Goal: Complete application form

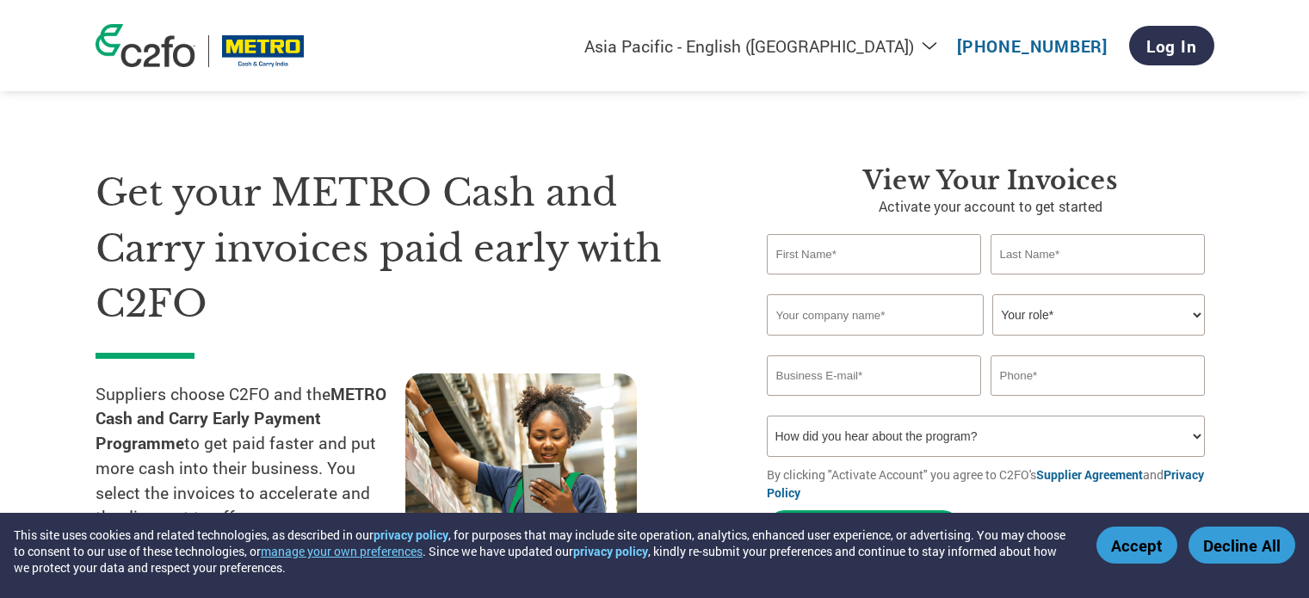
select select "en-IN"
click at [839, 267] on input "text" at bounding box center [874, 254] width 215 height 40
click at [1034, 253] on input "text" at bounding box center [1098, 254] width 215 height 40
click at [781, 313] on input "text" at bounding box center [875, 314] width 217 height 41
click at [1104, 315] on select "Your role* CFO Controller Credit Manager Finance Director Treasurer CEO Preside…" at bounding box center [1098, 314] width 213 height 41
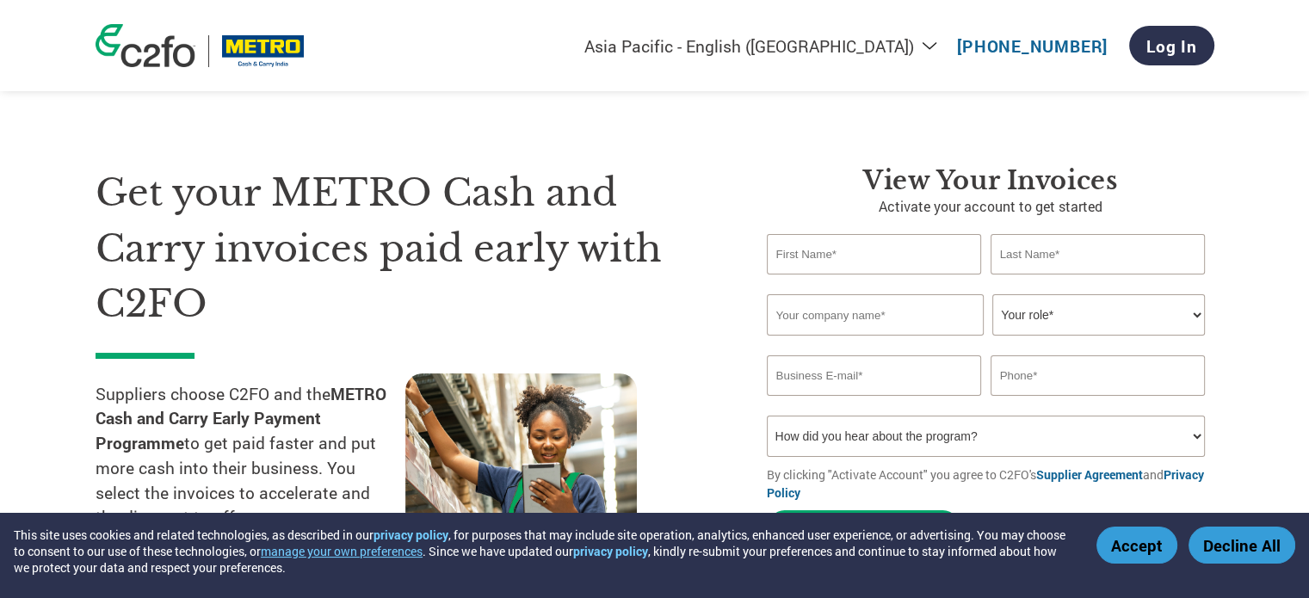
scroll to position [41, 0]
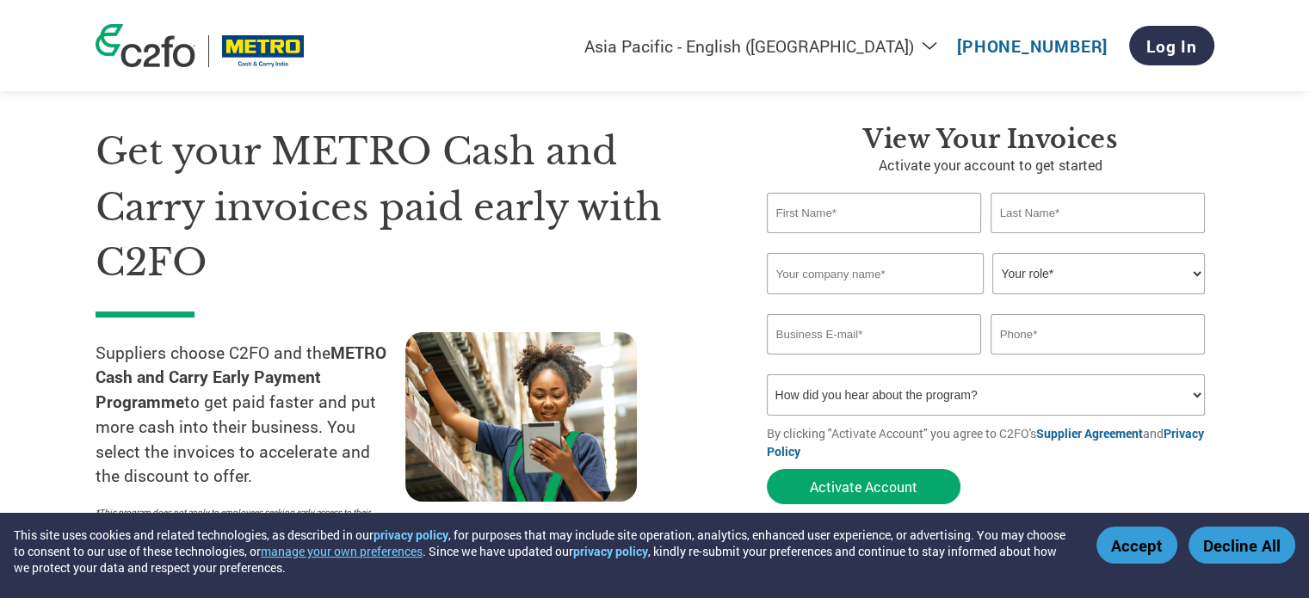
click at [892, 337] on input "email" at bounding box center [874, 334] width 215 height 40
click at [1055, 340] on input "text" at bounding box center [1098, 334] width 215 height 40
click at [839, 436] on p "By clicking "Activate Account" you agree to C2FO's Supplier Agreement and Priva…" at bounding box center [991, 442] width 448 height 36
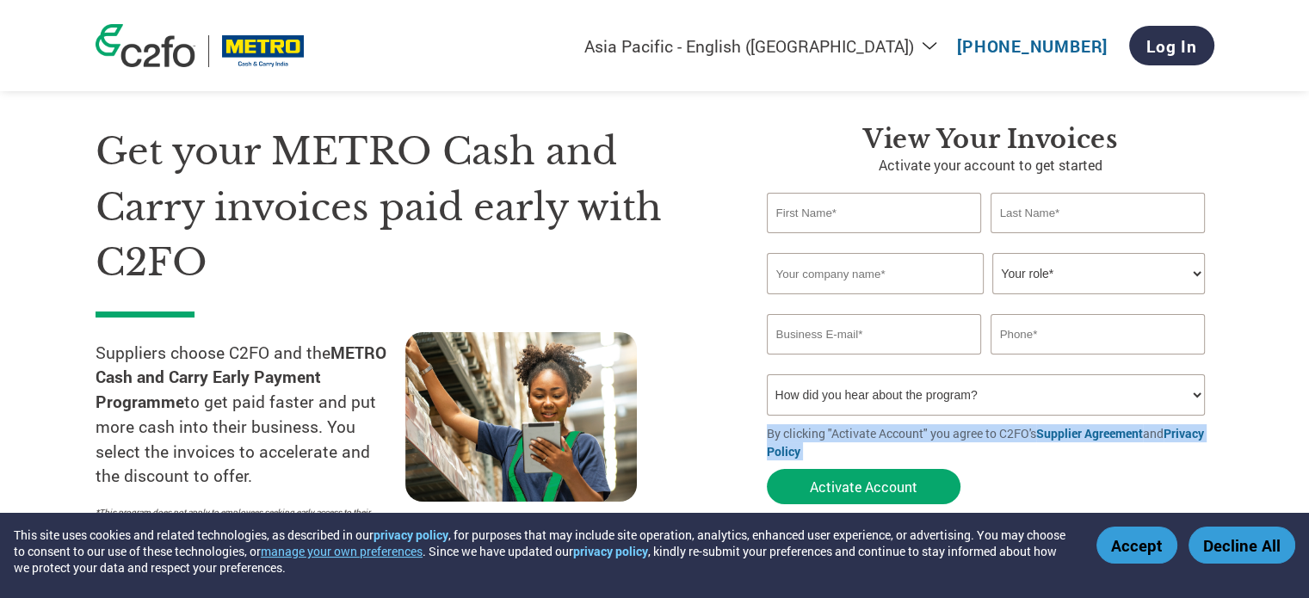
drag, startPoint x: 839, startPoint y: 436, endPoint x: 855, endPoint y: 445, distance: 18.5
click at [855, 445] on p "By clicking "Activate Account" you agree to C2FO's Supplier Agreement and Priva…" at bounding box center [991, 442] width 448 height 36
drag, startPoint x: 855, startPoint y: 445, endPoint x: 746, endPoint y: 435, distance: 109.8
click at [746, 435] on div "View your invoices Activate your account to get started Invalid first name or f…" at bounding box center [977, 332] width 473 height 417
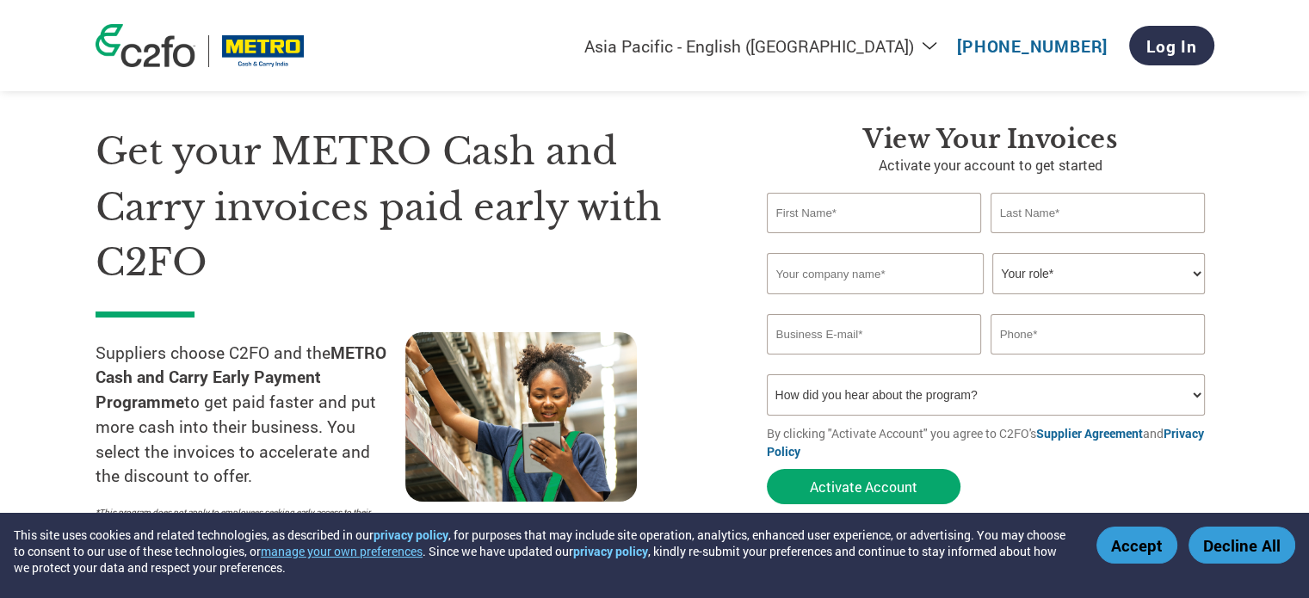
click at [108, 152] on h1 "Get your METRO Cash and Carry invoices paid early with C2FO" at bounding box center [406, 207] width 620 height 167
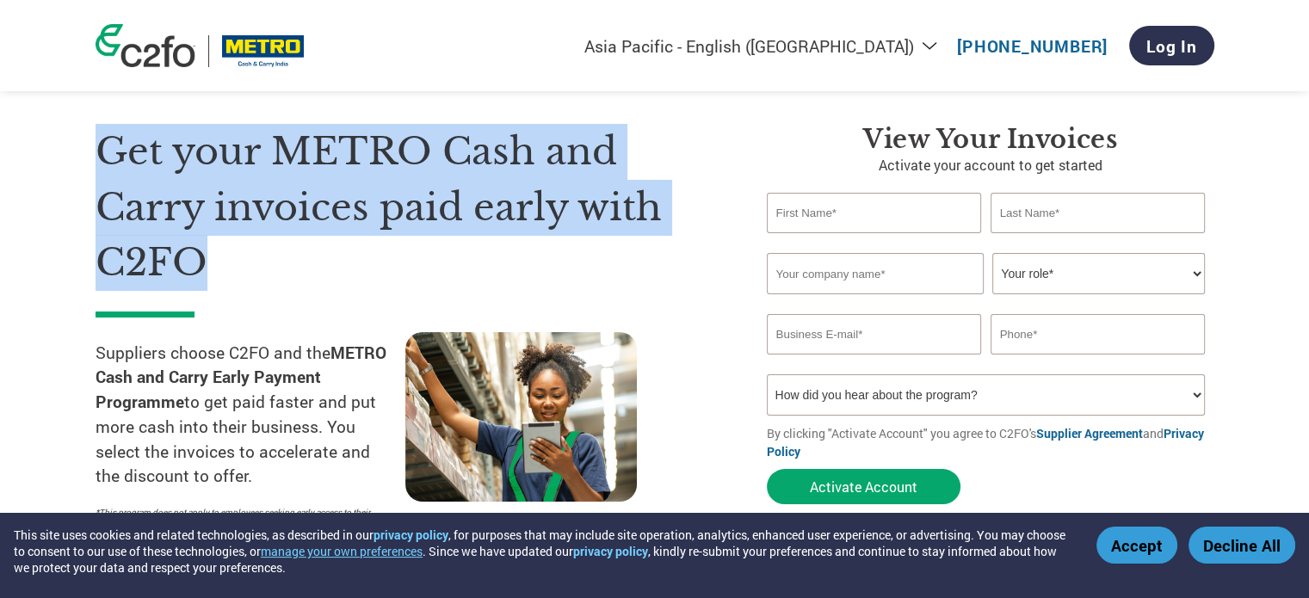
drag, startPoint x: 108, startPoint y: 152, endPoint x: 205, endPoint y: 262, distance: 145.7
click at [205, 262] on h1 "Get your METRO Cash and Carry invoices paid early with C2FO" at bounding box center [406, 207] width 620 height 167
drag, startPoint x: 205, startPoint y: 262, endPoint x: 109, endPoint y: 127, distance: 165.5
click at [109, 127] on h1 "Get your METRO Cash and Carry invoices paid early with C2FO" at bounding box center [406, 207] width 620 height 167
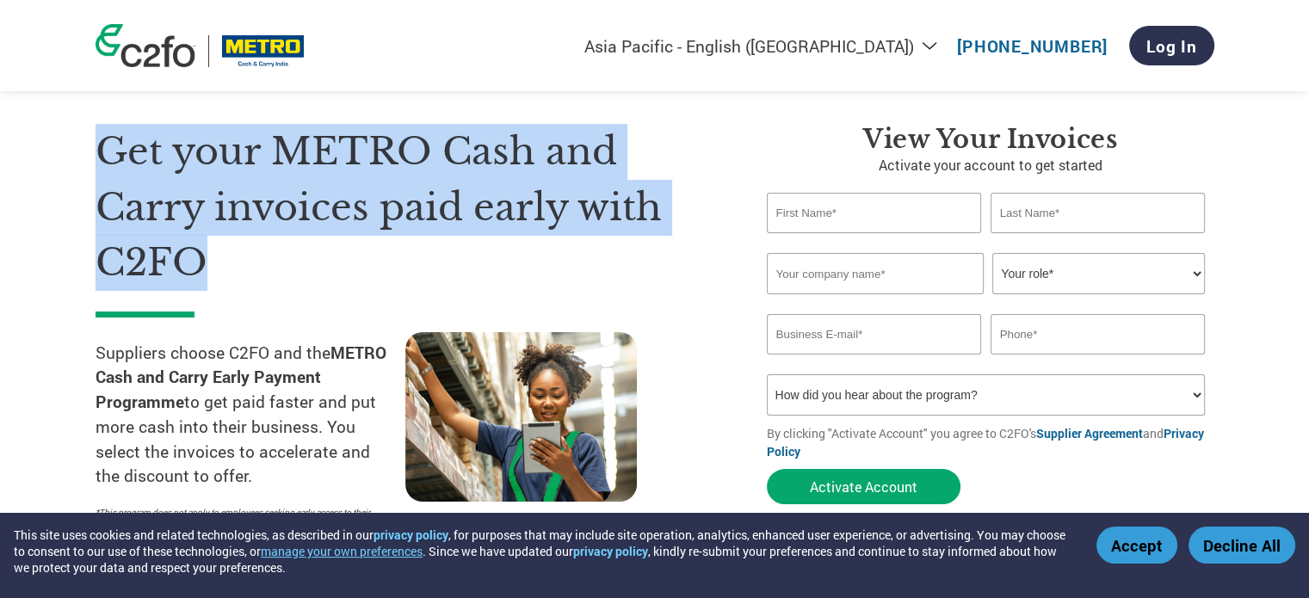
click at [109, 127] on h1 "Get your METRO Cash and Carry invoices paid early with C2FO" at bounding box center [406, 207] width 620 height 167
drag, startPoint x: 109, startPoint y: 127, endPoint x: 240, endPoint y: 244, distance: 175.5
click at [240, 244] on h1 "Get your METRO Cash and Carry invoices paid early with C2FO" at bounding box center [406, 207] width 620 height 167
drag, startPoint x: 240, startPoint y: 244, endPoint x: 120, endPoint y: 135, distance: 161.5
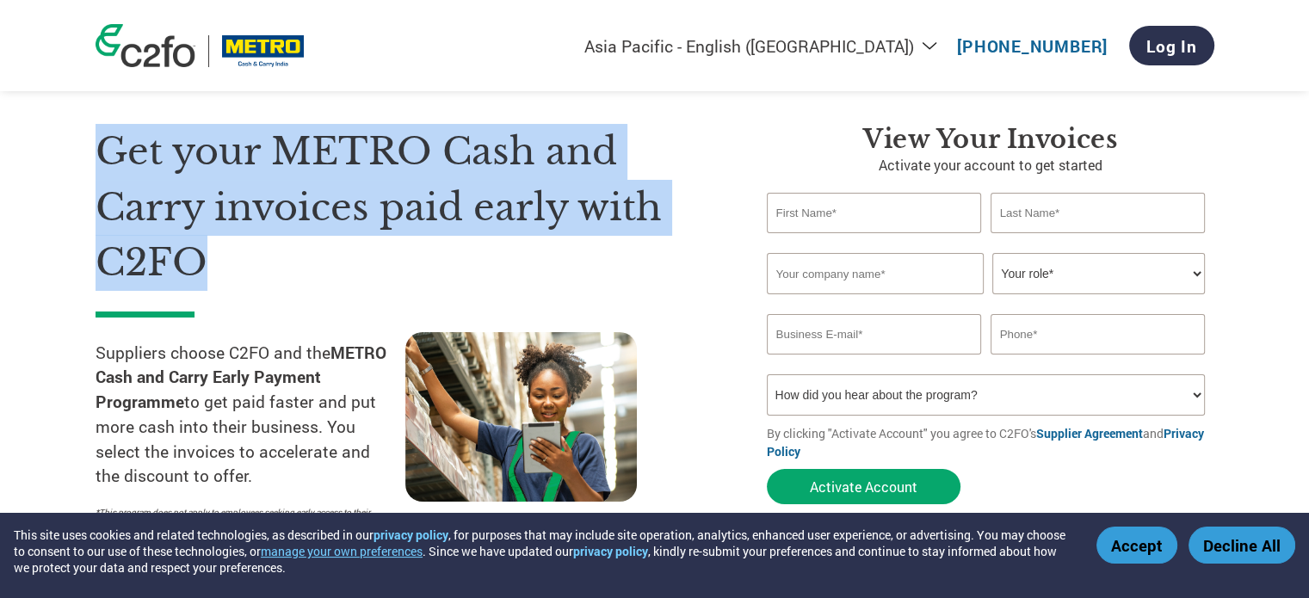
click at [120, 135] on h1 "Get your METRO Cash and Carry invoices paid early with C2FO" at bounding box center [406, 207] width 620 height 167
drag, startPoint x: 120, startPoint y: 135, endPoint x: 188, endPoint y: 261, distance: 142.9
click at [188, 261] on h1 "Get your METRO Cash and Carry invoices paid early with C2FO" at bounding box center [406, 207] width 620 height 167
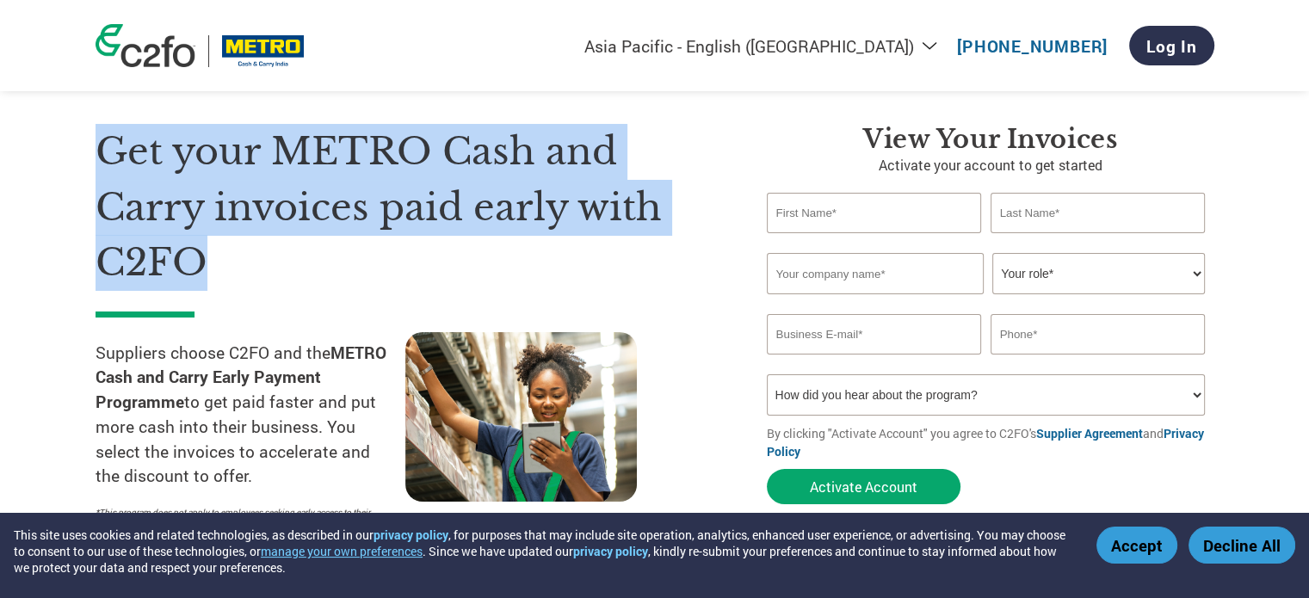
drag, startPoint x: 188, startPoint y: 261, endPoint x: 116, endPoint y: 168, distance: 117.8
click at [116, 168] on h1 "Get your METRO Cash and Carry invoices paid early with C2FO" at bounding box center [406, 207] width 620 height 167
click at [165, 231] on h1 "Get your METRO Cash and Carry invoices paid early with C2FO" at bounding box center [406, 207] width 620 height 167
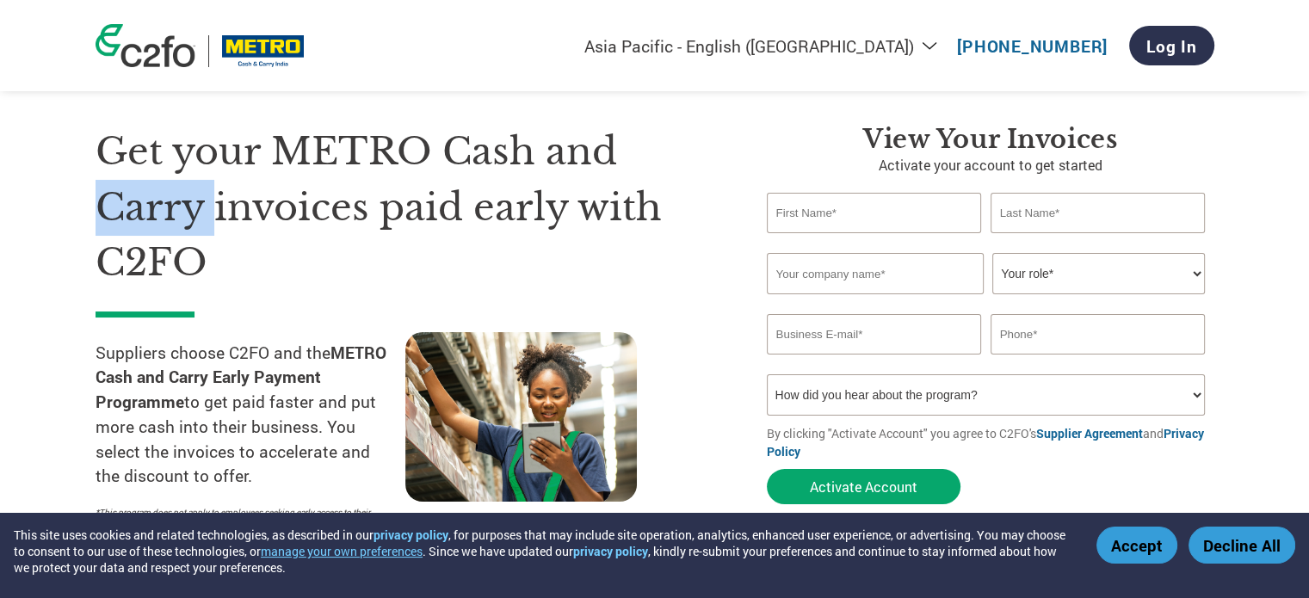
click at [165, 231] on h1 "Get your METRO Cash and Carry invoices paid early with C2FO" at bounding box center [406, 207] width 620 height 167
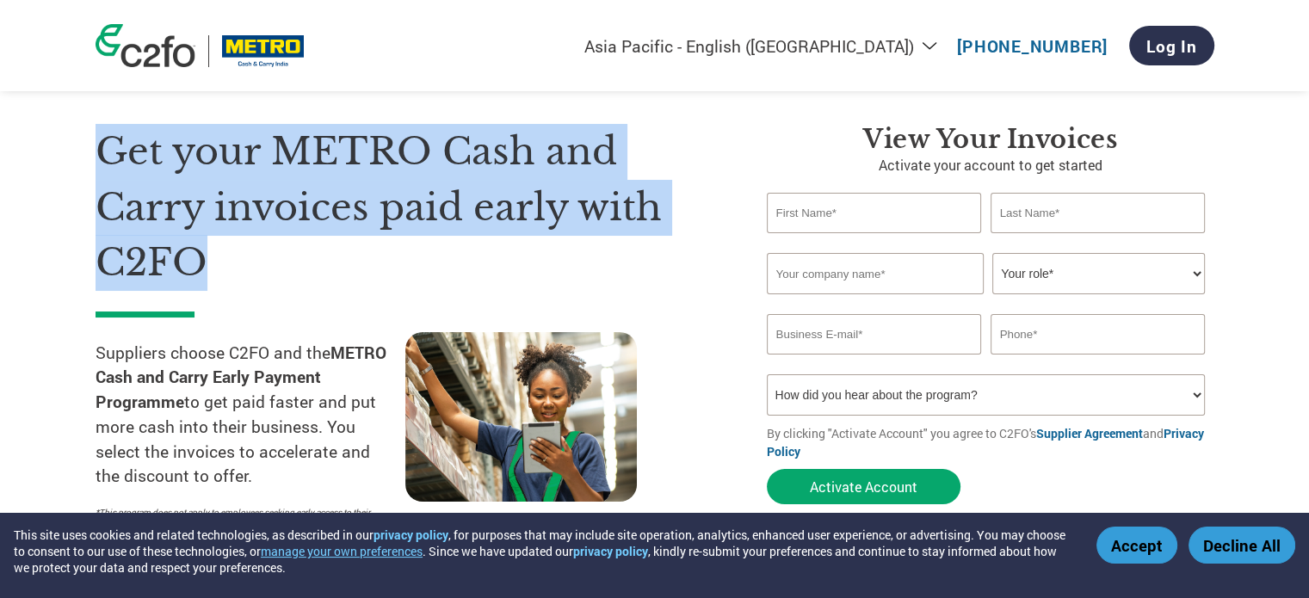
click at [165, 231] on h1 "Get your METRO Cash and Carry invoices paid early with C2FO" at bounding box center [406, 207] width 620 height 167
click at [558, 159] on h1 "Get your METRO Cash and Carry invoices paid early with C2FO" at bounding box center [406, 207] width 620 height 167
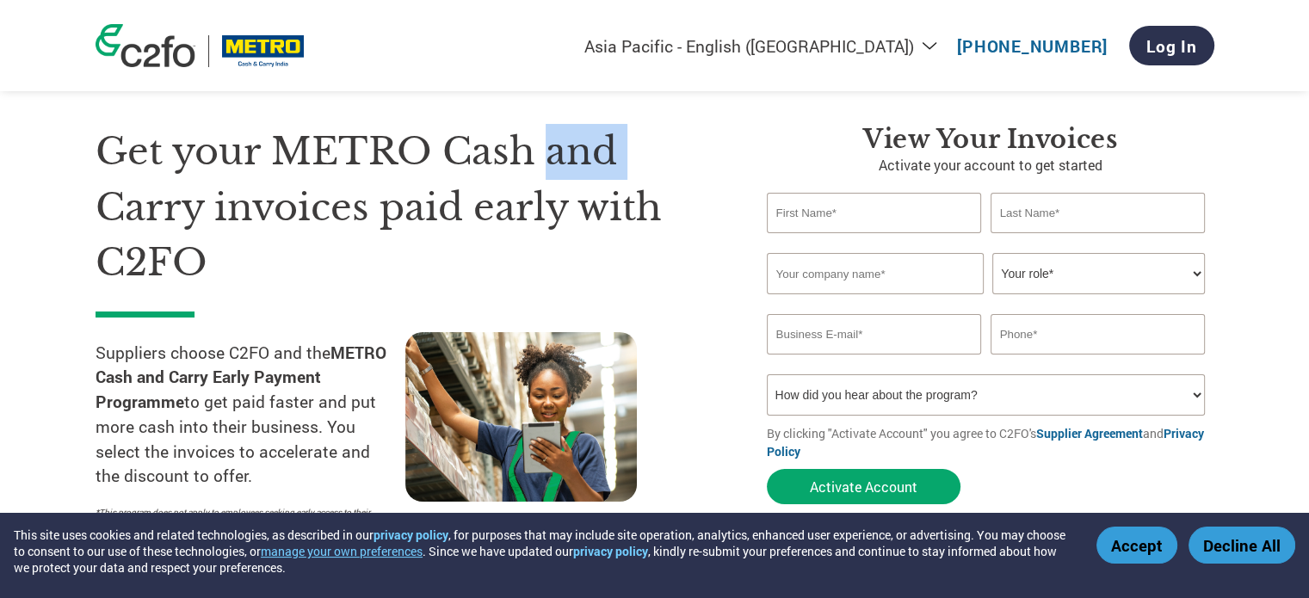
click at [558, 159] on h1 "Get your METRO Cash and Carry invoices paid early with C2FO" at bounding box center [406, 207] width 620 height 167
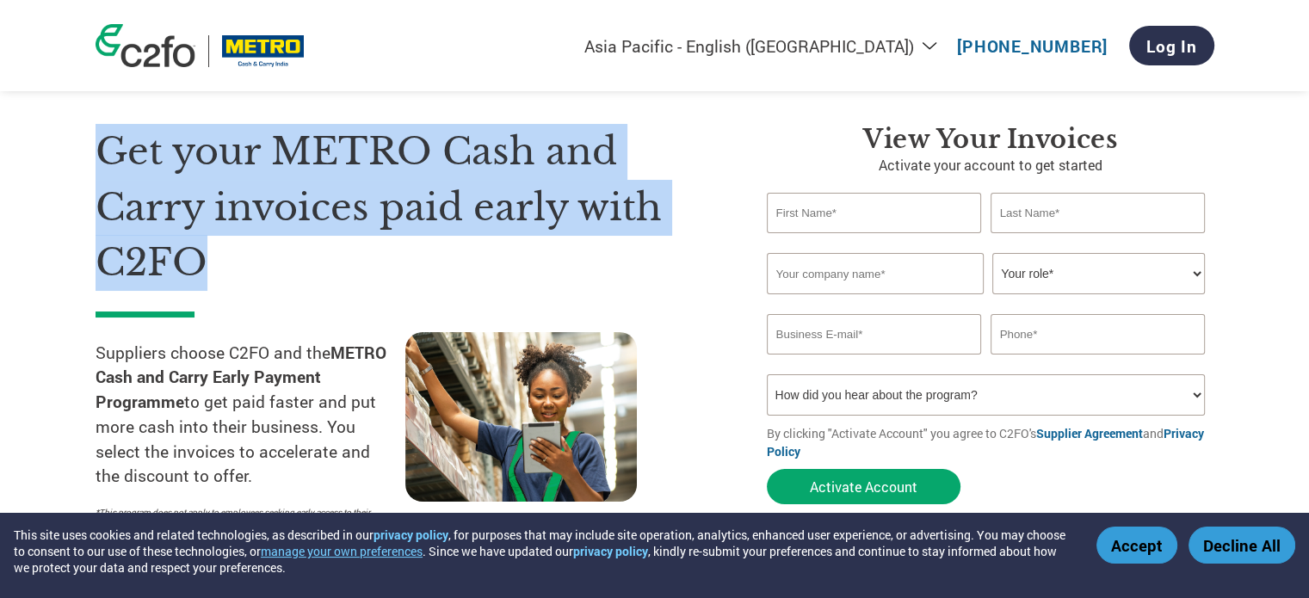
drag, startPoint x: 558, startPoint y: 159, endPoint x: 621, endPoint y: 223, distance: 90.1
click at [621, 223] on h1 "Get your METRO Cash and Carry invoices paid early with C2FO" at bounding box center [406, 207] width 620 height 167
